Goal: Task Accomplishment & Management: Complete application form

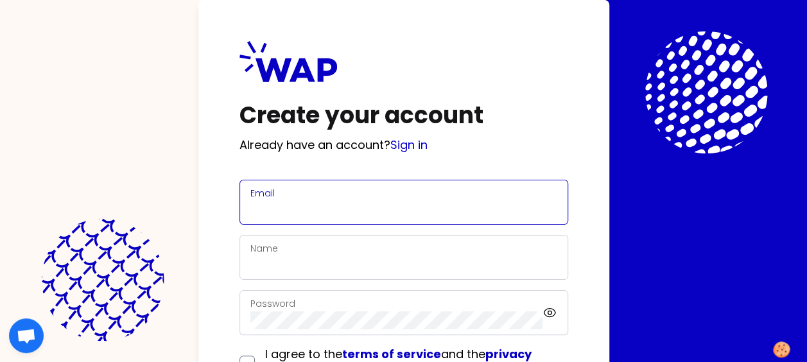
click at [311, 203] on input "Email" at bounding box center [404, 210] width 307 height 18
type input "antoine.arthus@somfy.com"
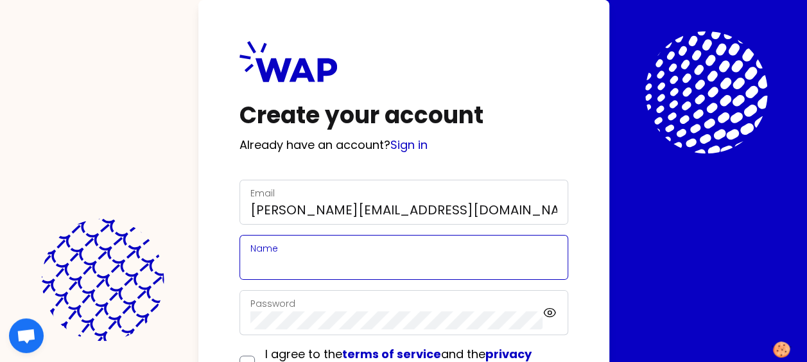
type input "Antoine Arthus"
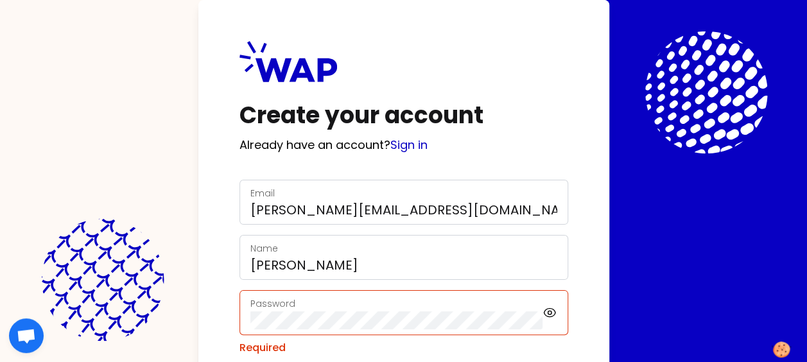
click at [220, 319] on div "Create your account Already have an account? Sign in Email antoine.arthus@somfy…" at bounding box center [403, 244] width 411 height 489
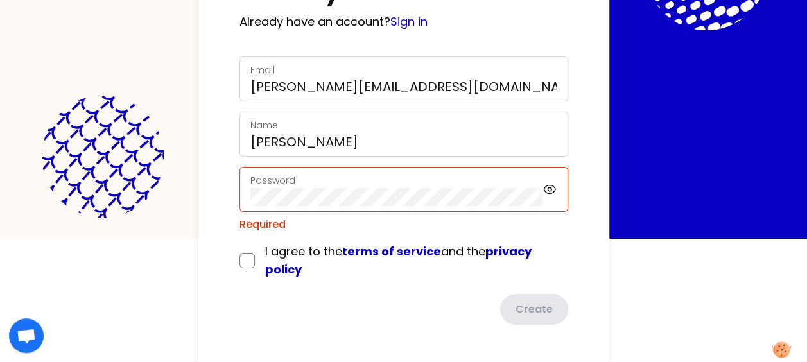
scroll to position [126, 0]
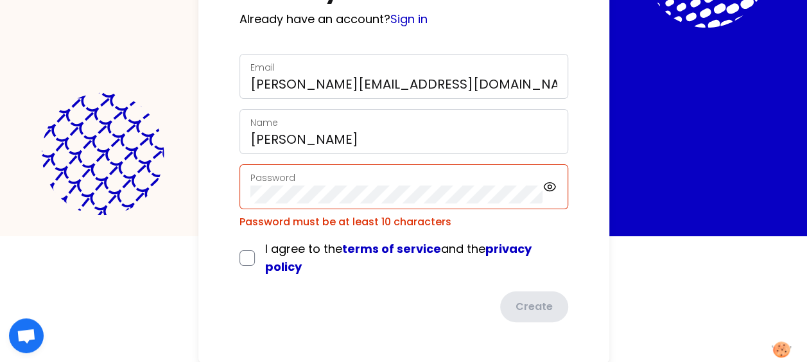
click at [631, 153] on div "Create your account Already have an account? Sign in Email antoine.arthus@somfy…" at bounding box center [403, 55] width 807 height 362
click at [550, 183] on icon at bounding box center [551, 187] width 12 height 8
click at [550, 182] on icon at bounding box center [551, 187] width 12 height 11
click at [247, 257] on input "checkbox" at bounding box center [247, 258] width 15 height 15
checkbox input "true"
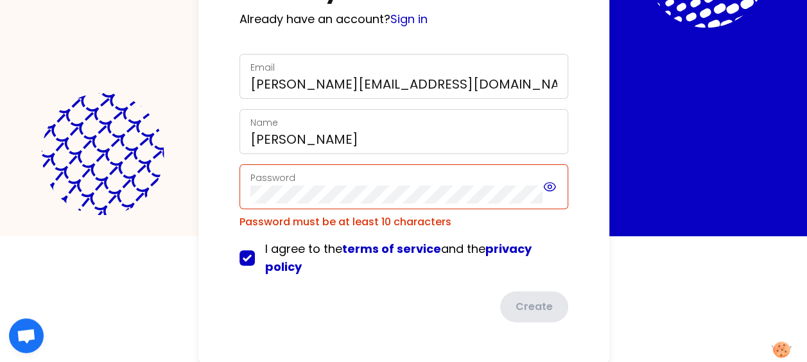
click at [550, 188] on icon at bounding box center [551, 187] width 4 height 4
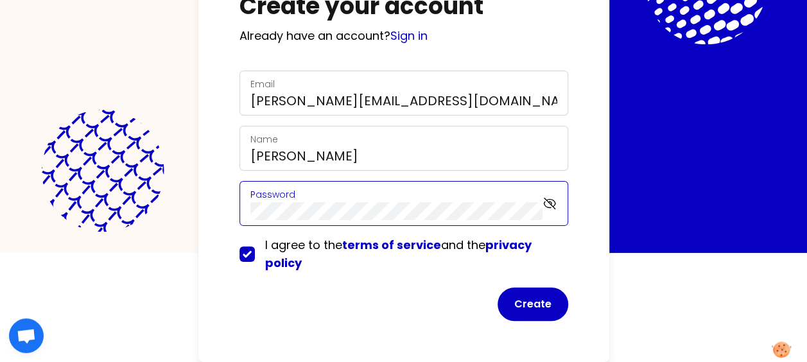
scroll to position [108, 0]
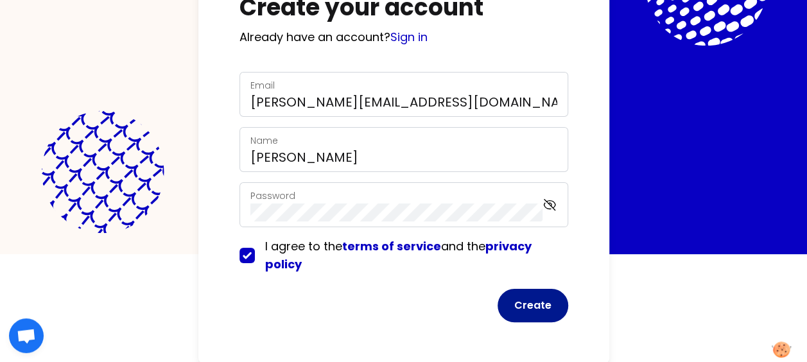
click at [530, 306] on button "Create" at bounding box center [533, 305] width 71 height 33
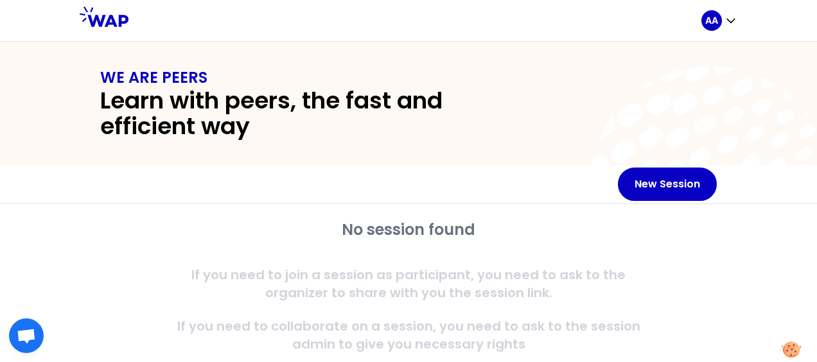
click at [103, 16] on icon at bounding box center [104, 16] width 49 height 21
click at [732, 18] on icon "button" at bounding box center [731, 20] width 13 height 13
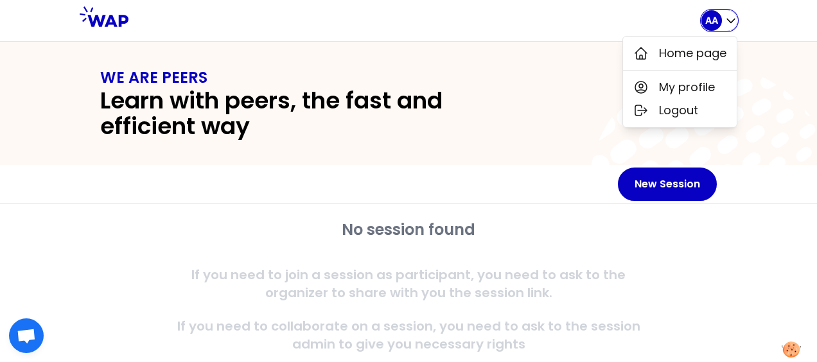
click at [732, 18] on icon "button" at bounding box center [731, 20] width 13 height 13
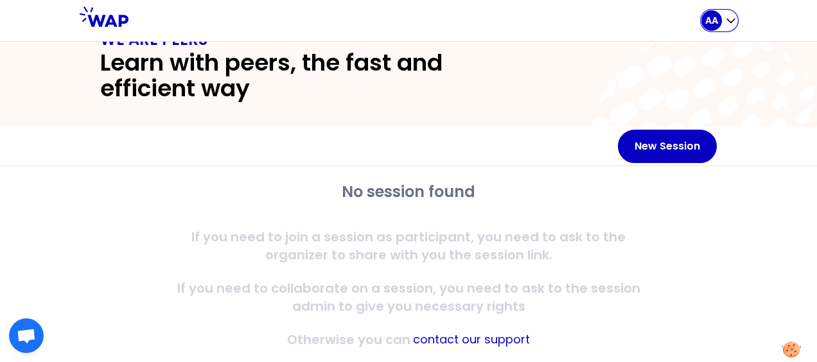
scroll to position [65, 0]
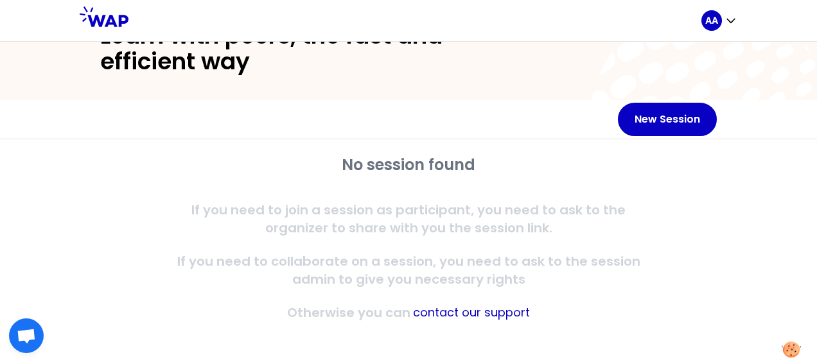
click at [24, 329] on span "Ouvrir le chat" at bounding box center [26, 337] width 21 height 17
